Goal: Task Accomplishment & Management: Use online tool/utility

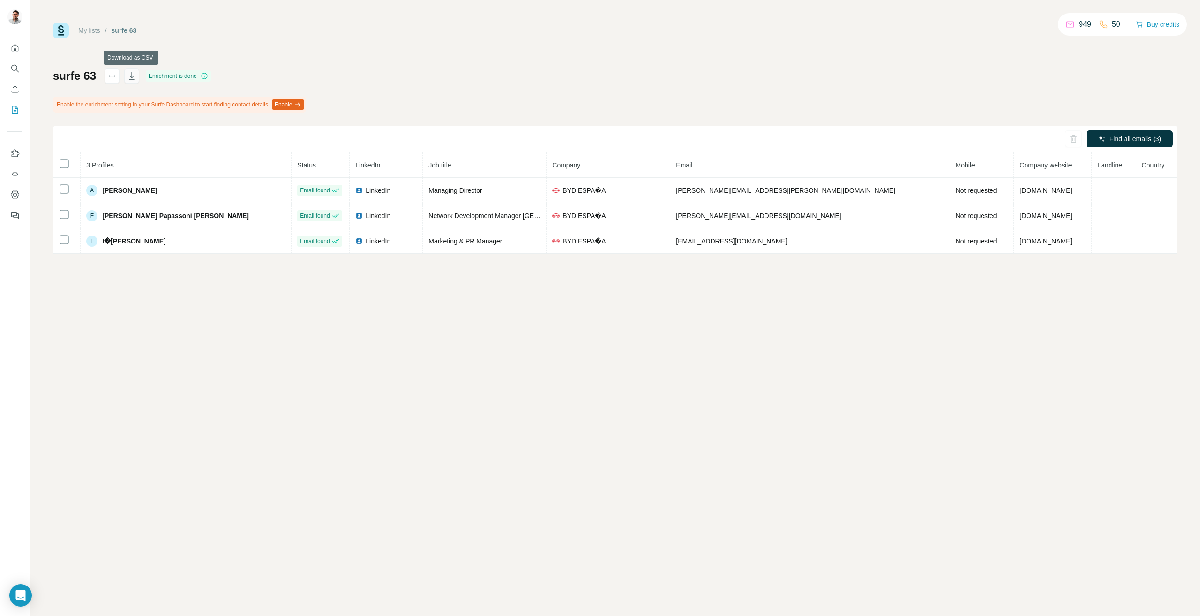
click at [132, 75] on icon "button" at bounding box center [131, 76] width 5 height 8
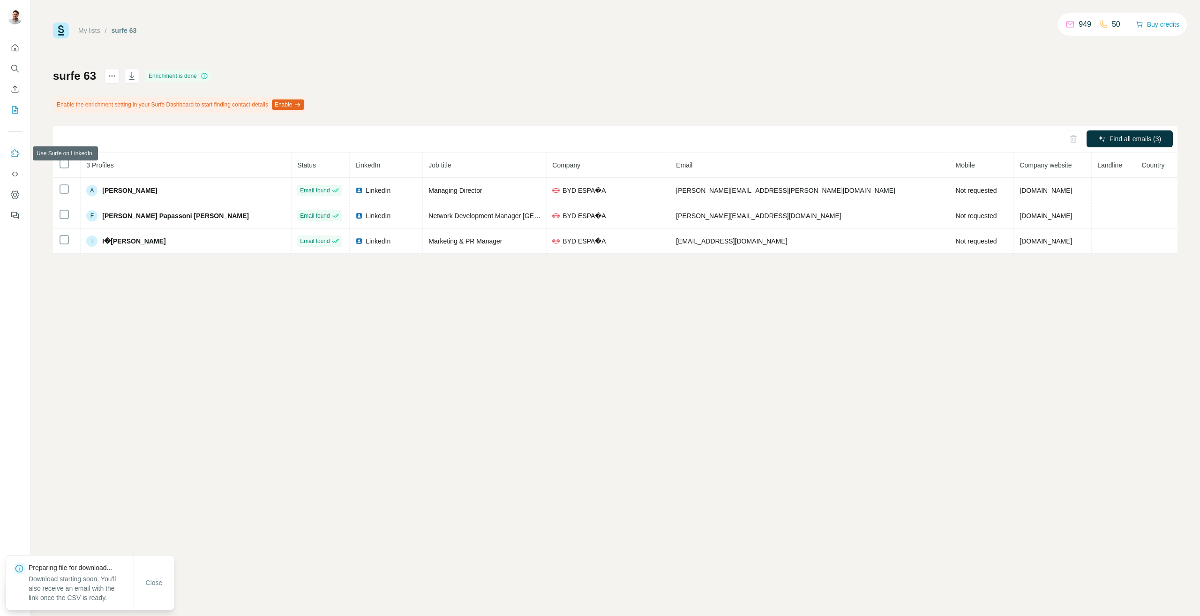
click at [8, 153] on button "Use Surfe on LinkedIn" at bounding box center [15, 153] width 15 height 17
click at [18, 87] on icon "Enrich CSV" at bounding box center [14, 88] width 9 height 9
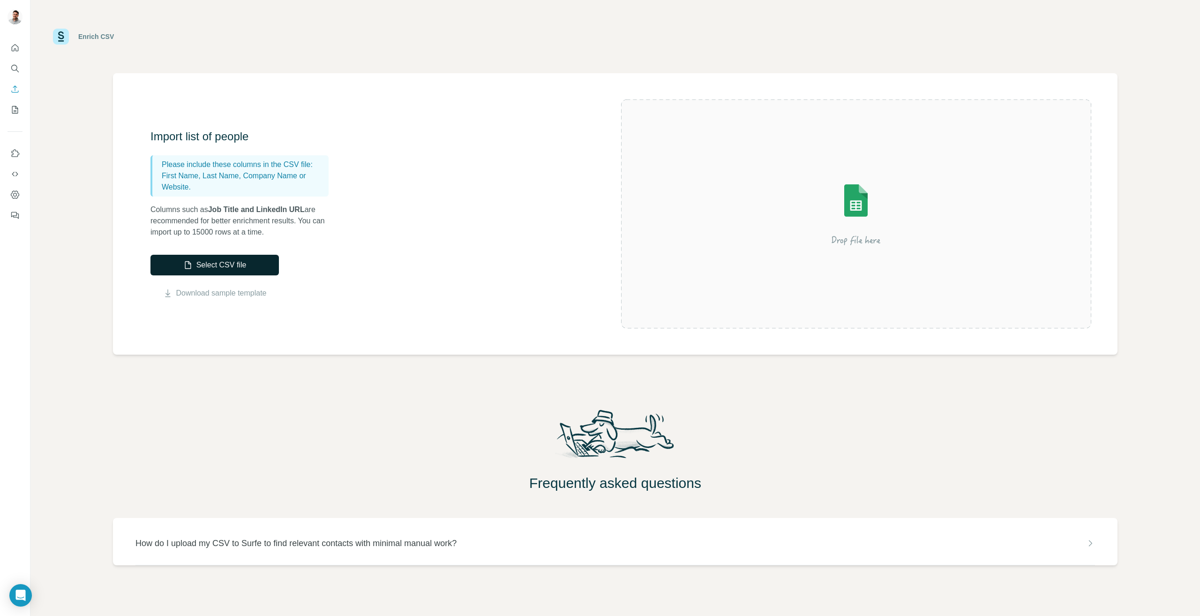
click at [212, 266] on button "Select CSV file" at bounding box center [215, 265] width 128 height 21
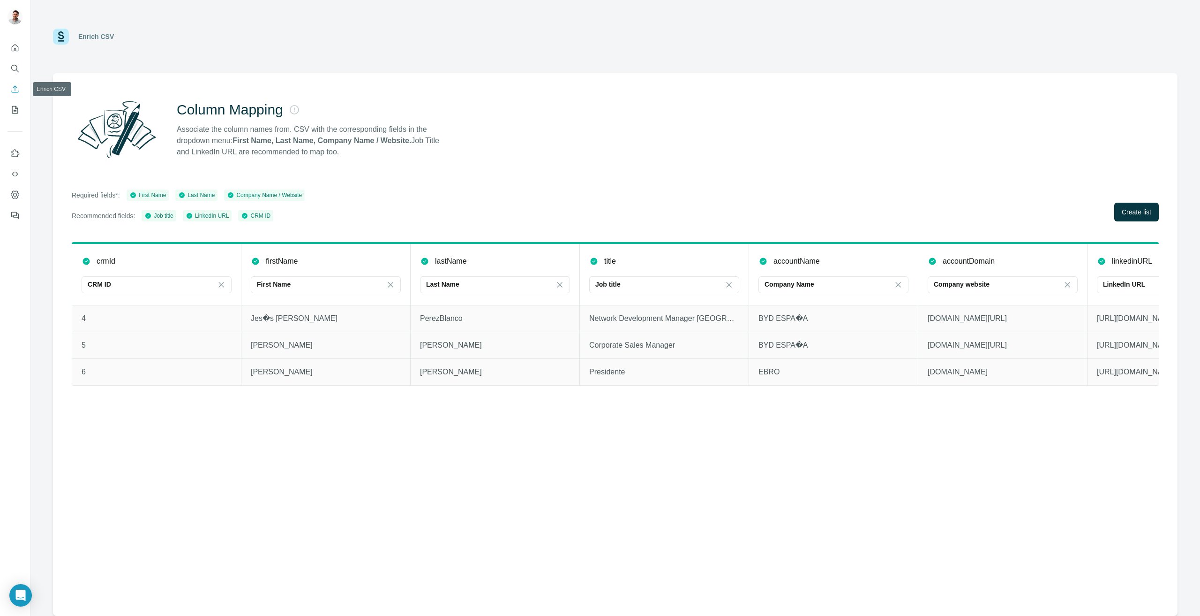
click at [15, 86] on icon "Enrich CSV" at bounding box center [15, 88] width 7 height 7
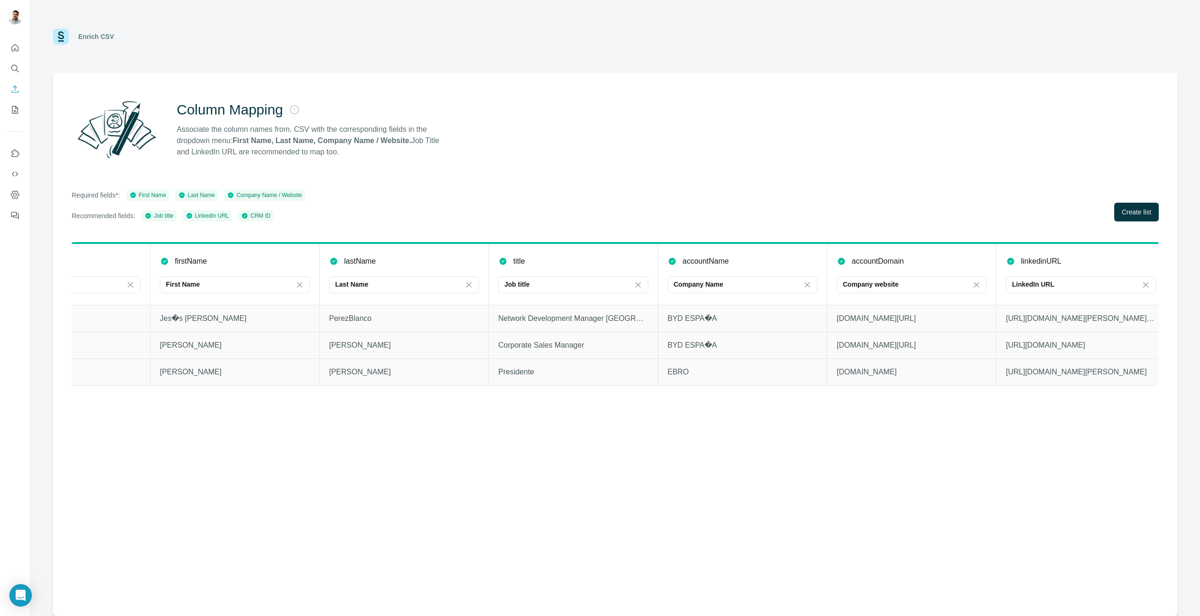
scroll to position [0, 97]
click at [1125, 207] on span "Create list" at bounding box center [1137, 211] width 30 height 9
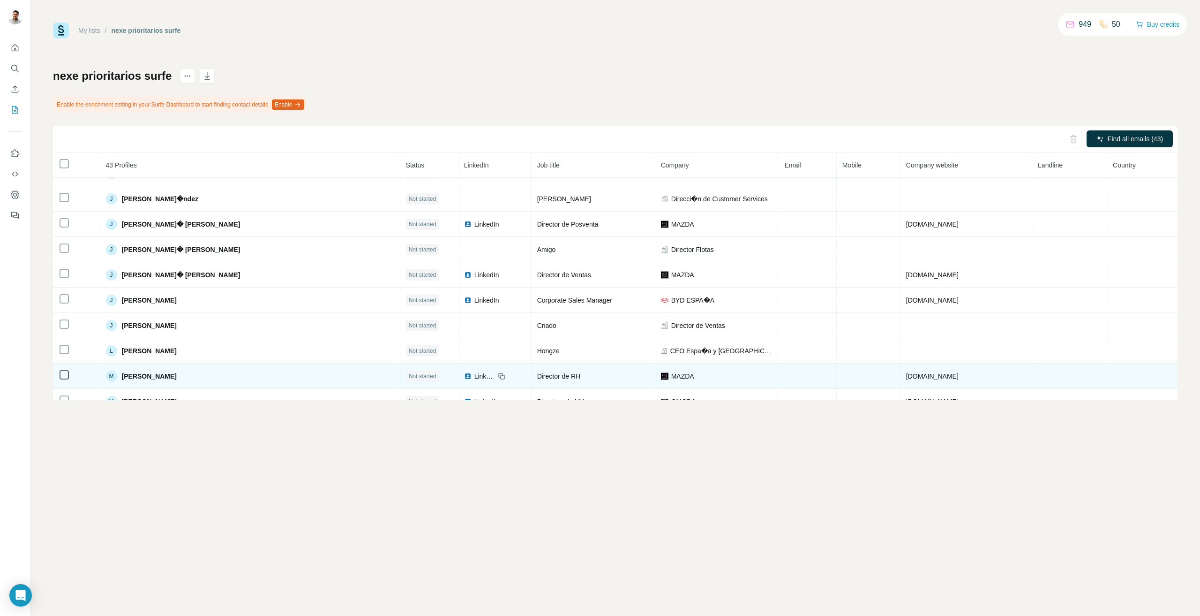
scroll to position [867, 0]
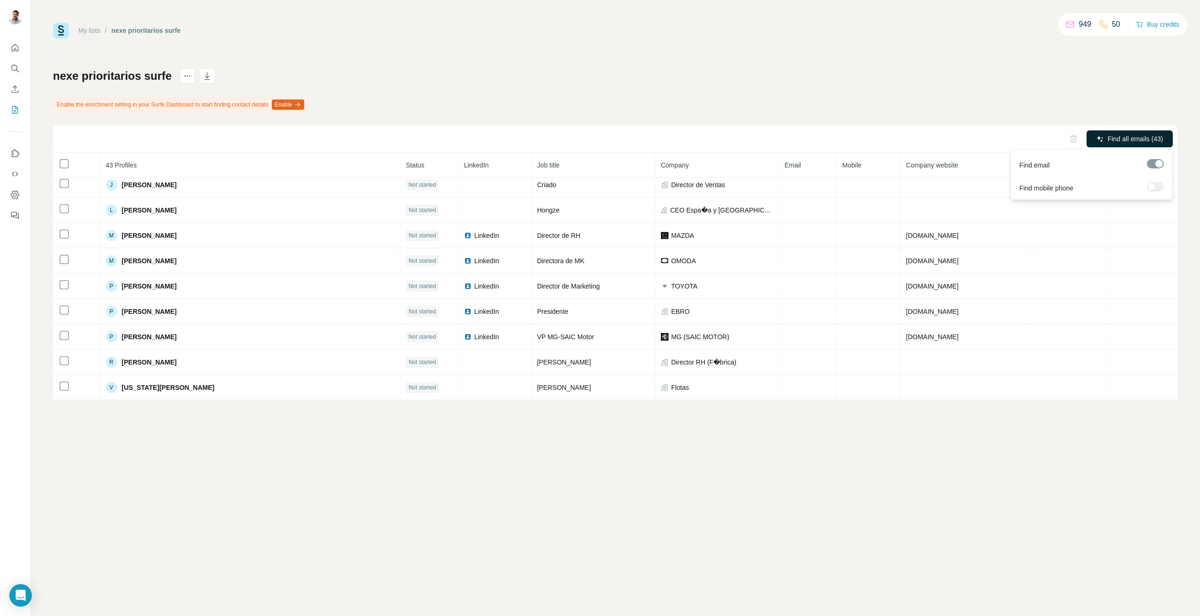
click at [1112, 136] on span "Find all emails (43)" at bounding box center [1135, 138] width 55 height 9
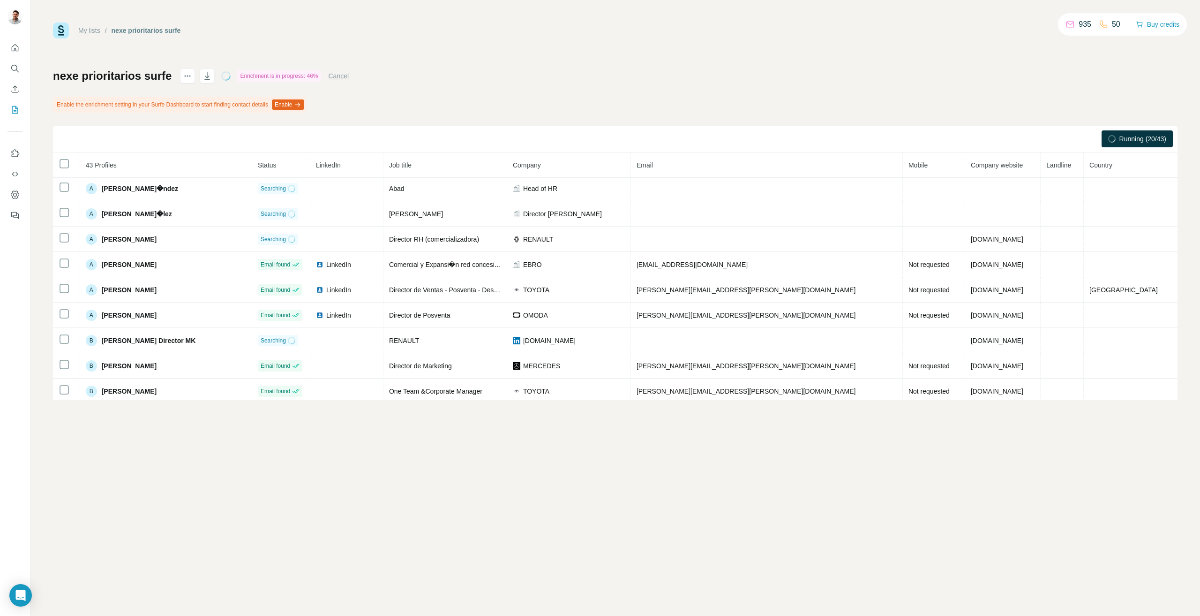
scroll to position [0, 0]
